Goal: Task Accomplishment & Management: Manage account settings

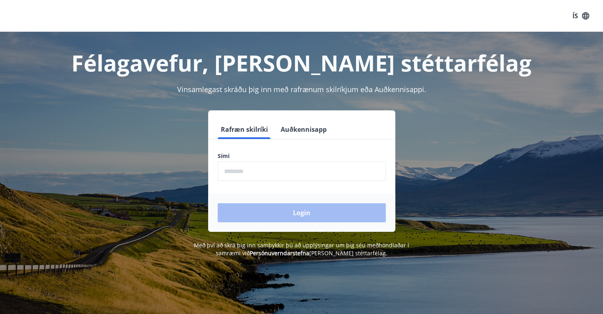
click at [258, 170] on input "phone" at bounding box center [302, 170] width 168 height 19
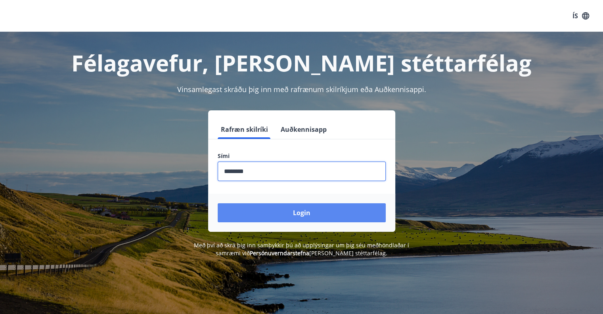
type input "********"
click at [291, 210] on button "Login" at bounding box center [302, 212] width 168 height 19
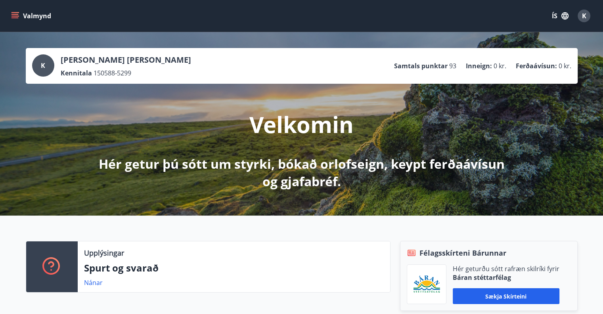
click at [32, 15] on button "Valmynd" at bounding box center [32, 16] width 45 height 14
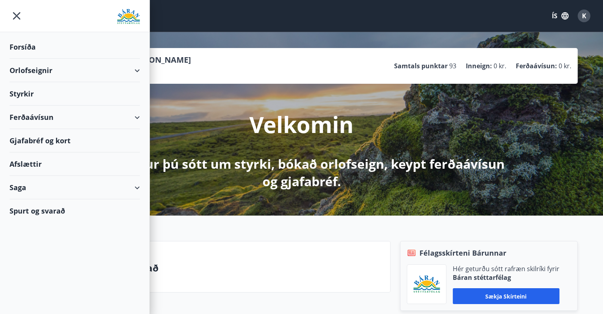
click at [29, 59] on div "Styrkir" at bounding box center [75, 46] width 130 height 23
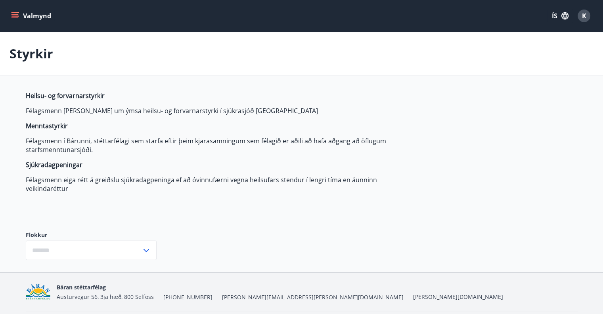
type input "***"
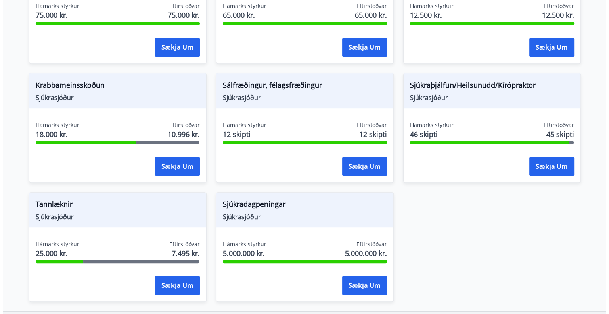
scroll to position [618, 0]
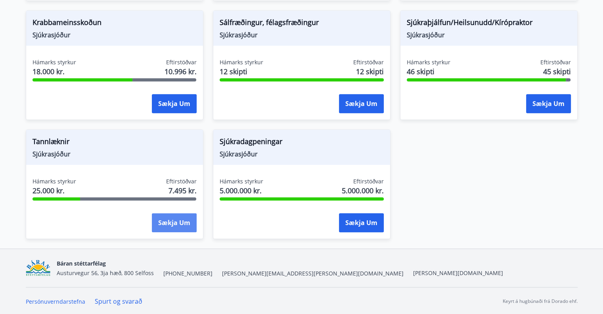
click at [167, 223] on button "Sækja um" at bounding box center [174, 222] width 45 height 19
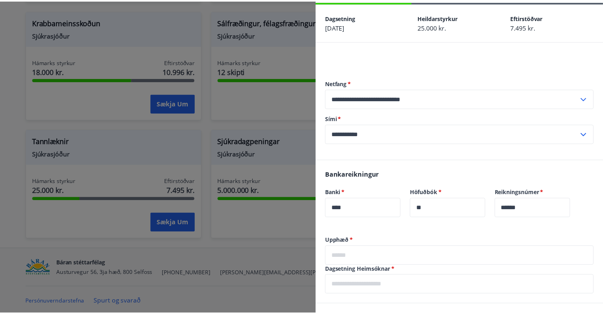
scroll to position [29, 0]
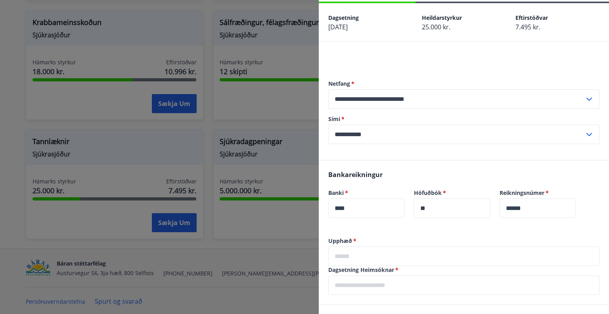
click at [0, 216] on div at bounding box center [304, 157] width 609 height 314
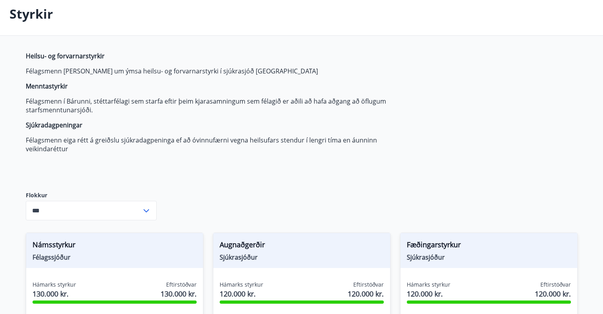
scroll to position [0, 0]
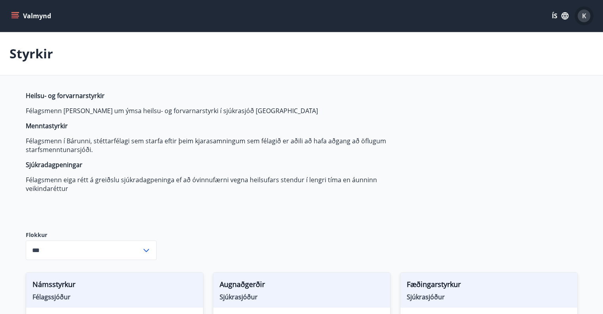
click at [585, 20] on span "K" at bounding box center [584, 15] width 4 height 9
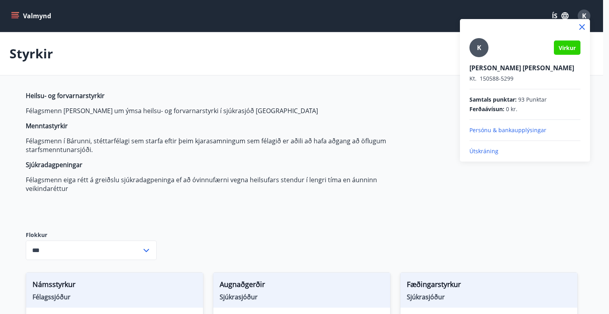
click at [8, 18] on div at bounding box center [304, 157] width 609 height 314
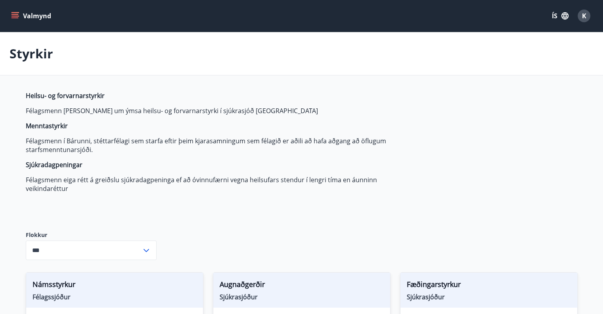
click at [12, 15] on icon "menu" at bounding box center [15, 15] width 9 height 1
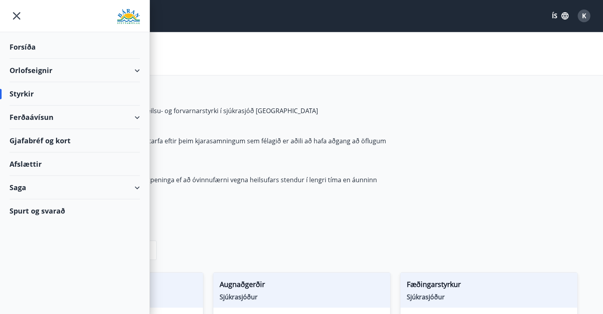
click at [29, 193] on div "Saga" at bounding box center [75, 187] width 130 height 23
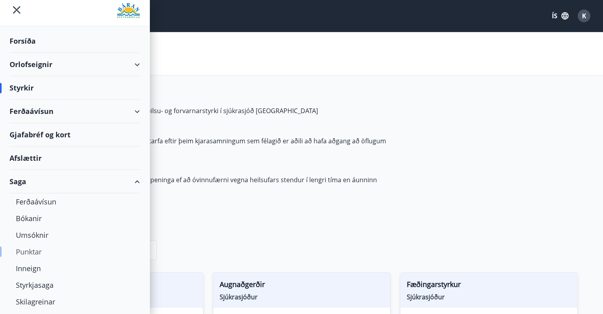
scroll to position [24, 0]
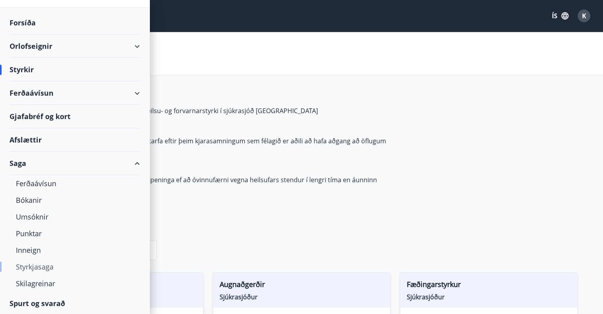
click at [40, 263] on div "Styrkjasaga" at bounding box center [75, 266] width 118 height 17
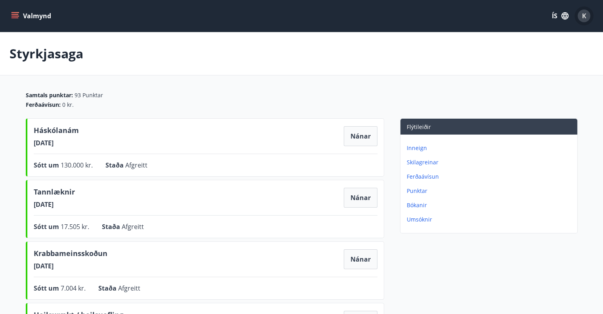
click at [585, 17] on span "K" at bounding box center [584, 15] width 4 height 9
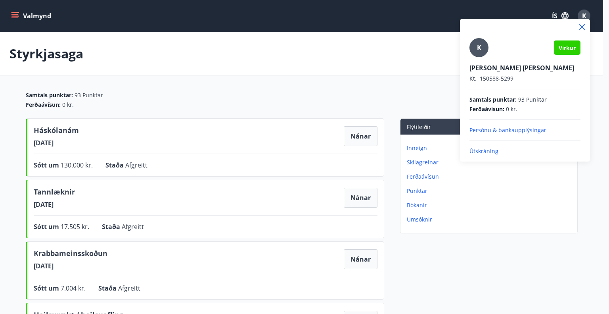
drag, startPoint x: 497, startPoint y: 153, endPoint x: 498, endPoint y: 145, distance: 8.0
click at [499, 151] on p "Útskráning" at bounding box center [524, 151] width 111 height 8
click at [483, 154] on p "Útskráning" at bounding box center [524, 151] width 111 height 8
